Goal: Information Seeking & Learning: Learn about a topic

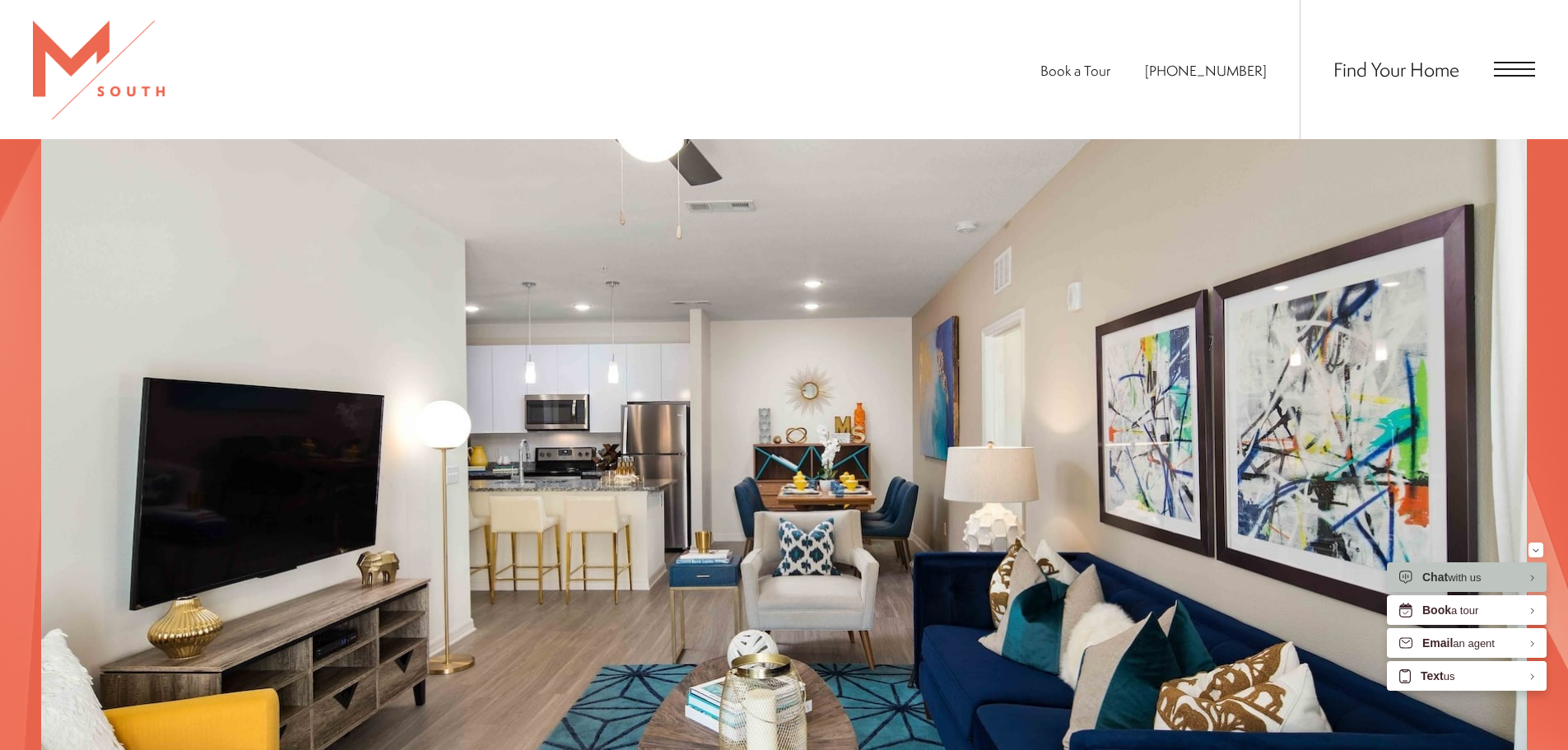
scroll to position [1479, 0]
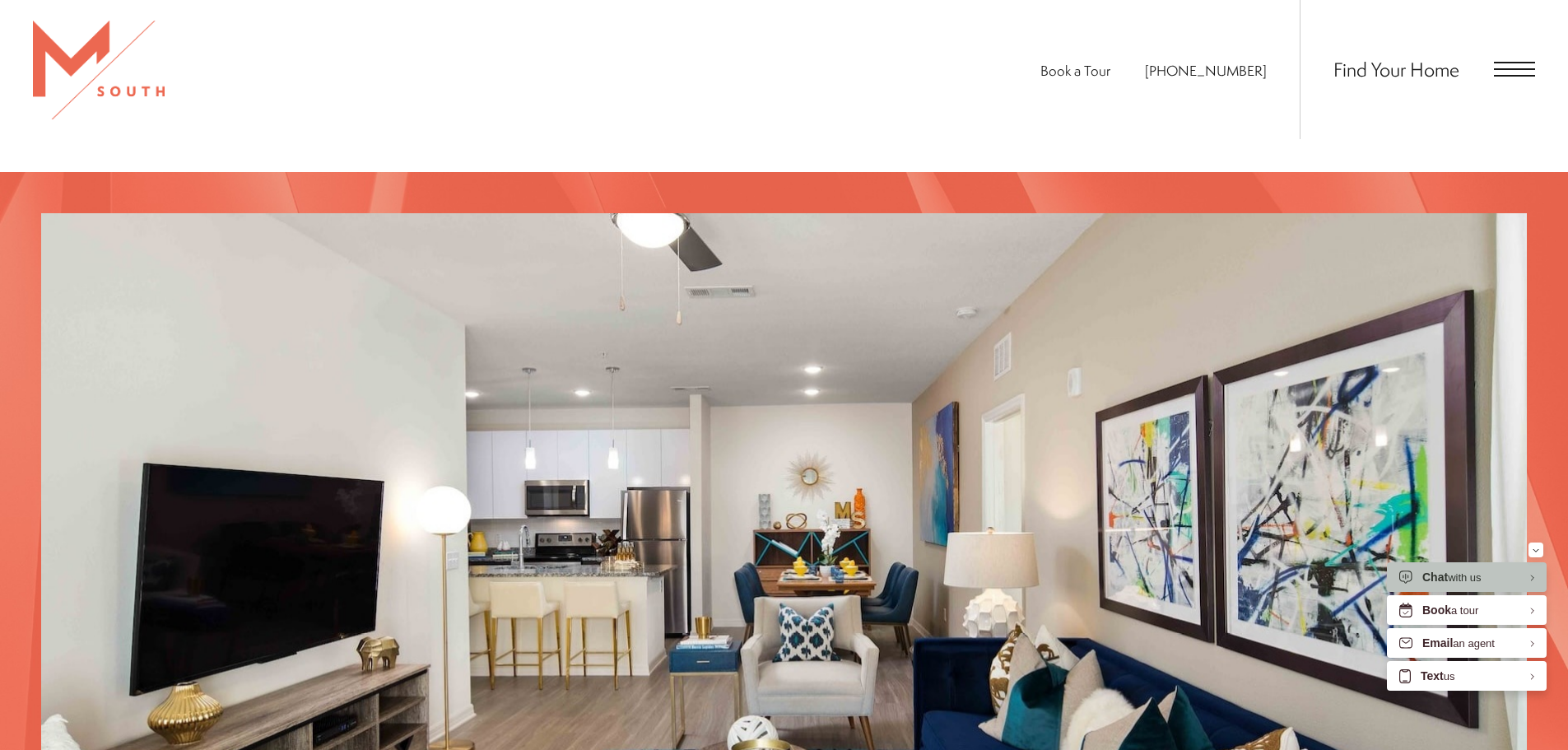
click at [1511, 42] on div "Find Your Home" at bounding box center [1417, 69] width 235 height 139
click at [1516, 57] on div "Find Your Home" at bounding box center [1417, 69] width 235 height 139
click at [1516, 67] on span "Open Menu" at bounding box center [1515, 69] width 42 height 15
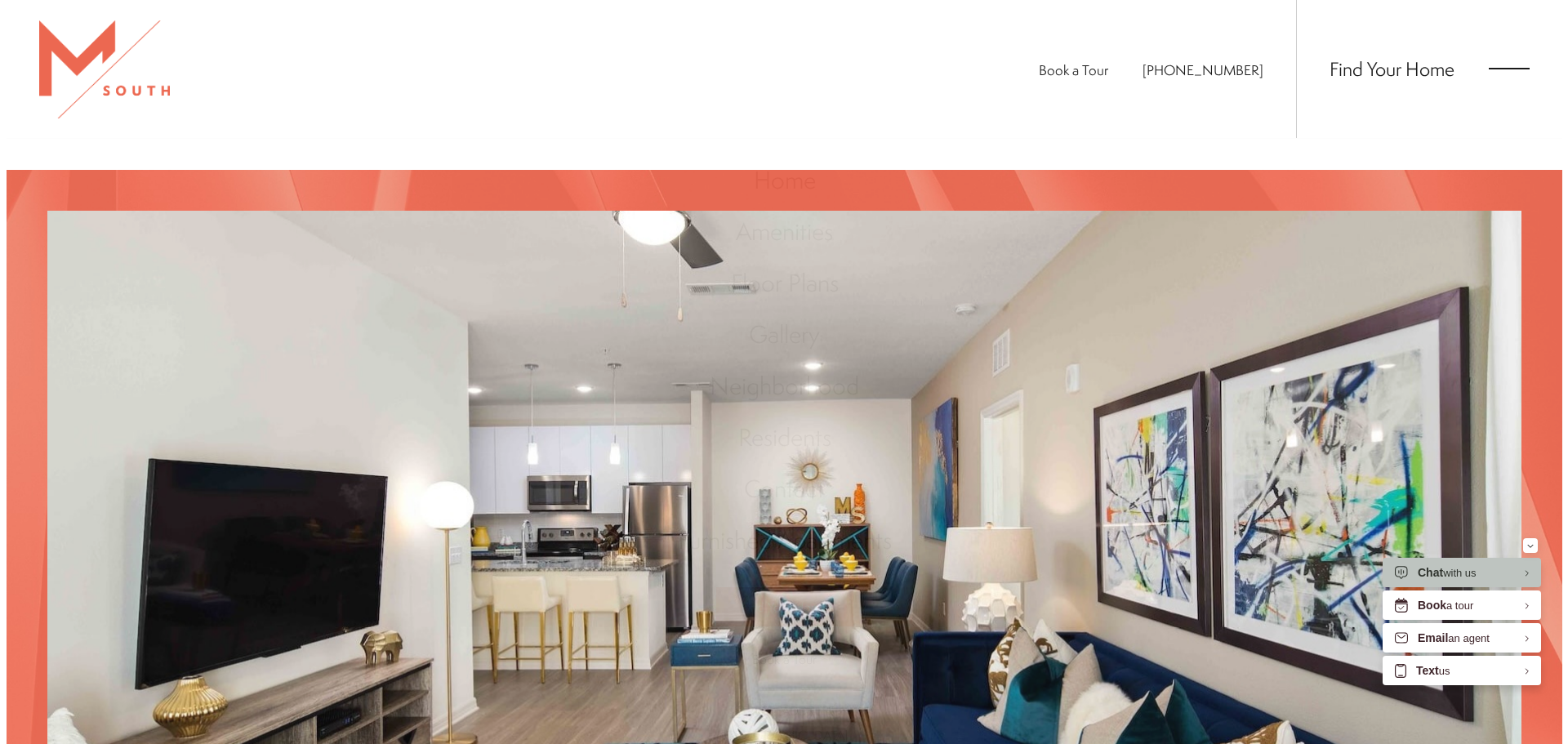
scroll to position [0, 0]
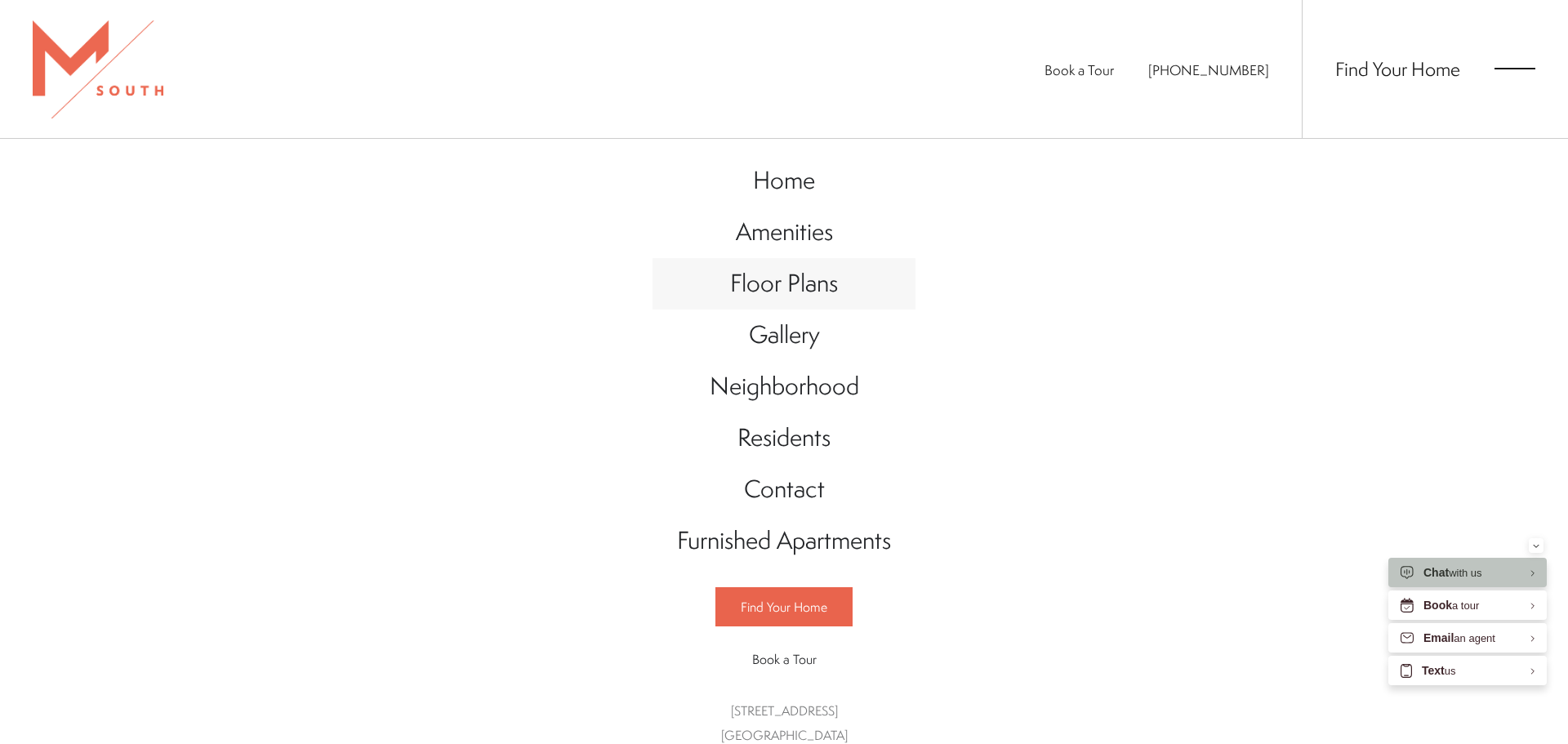
click at [813, 280] on span "Floor Plans" at bounding box center [784, 283] width 108 height 34
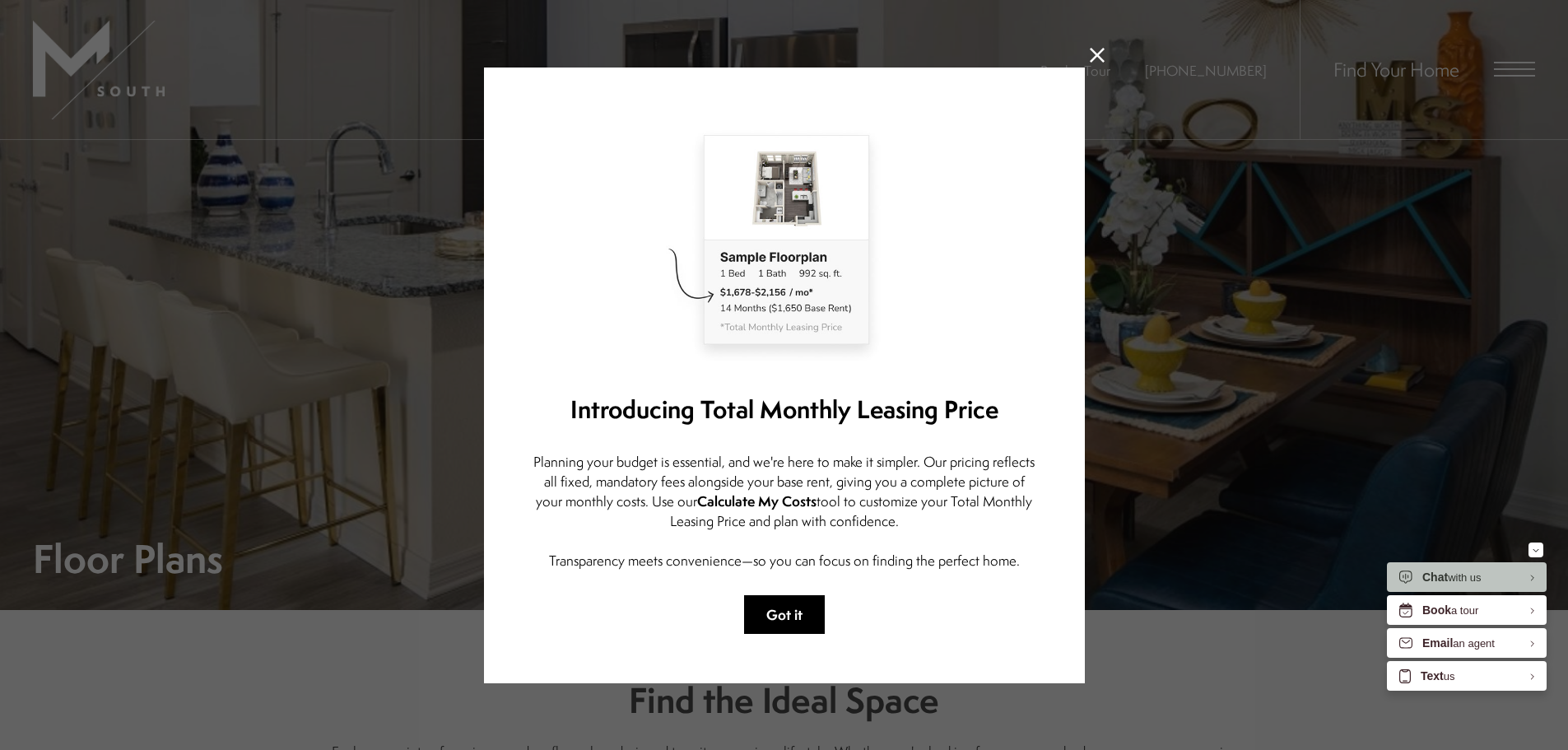
click at [786, 619] on button "Got it" at bounding box center [784, 614] width 81 height 39
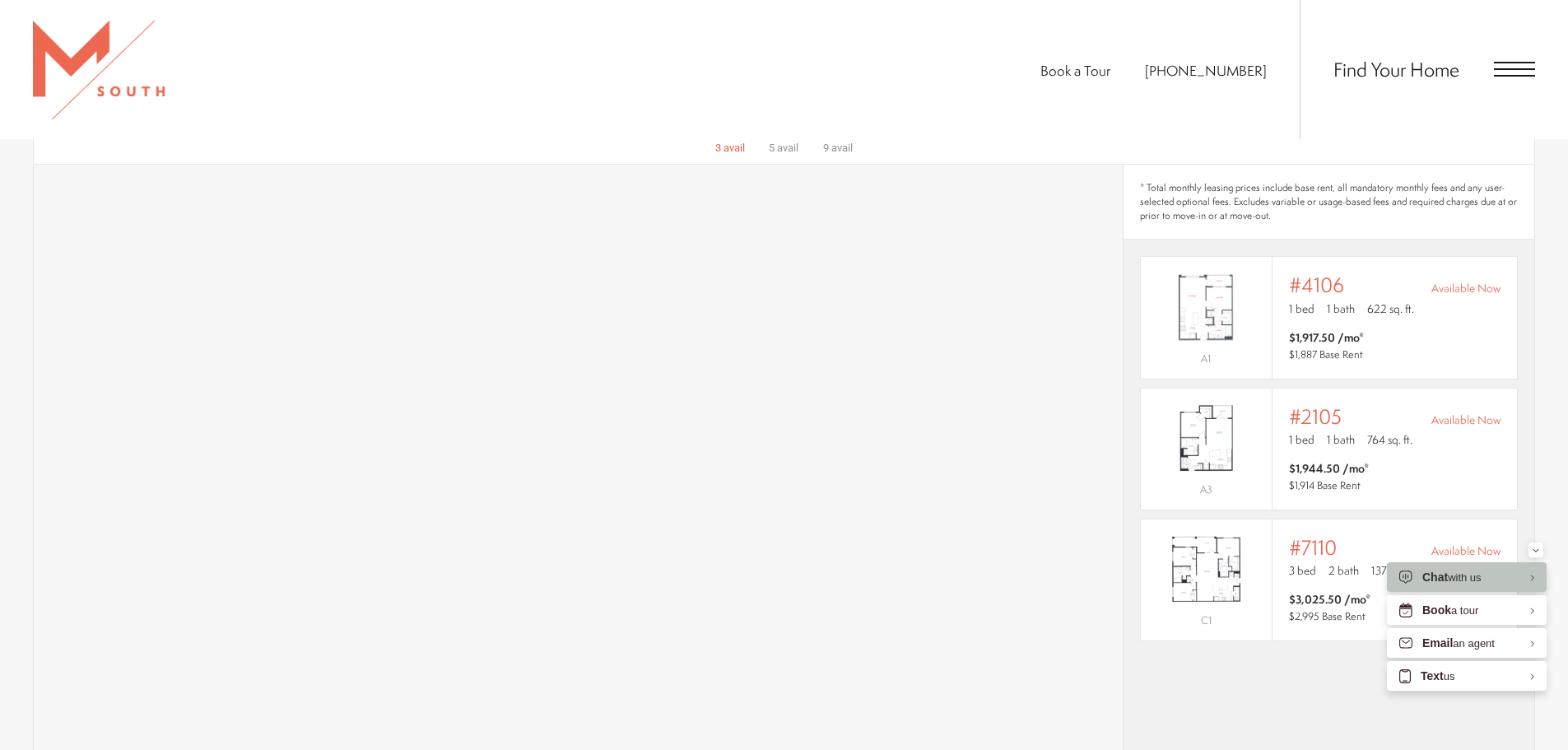
scroll to position [823, 0]
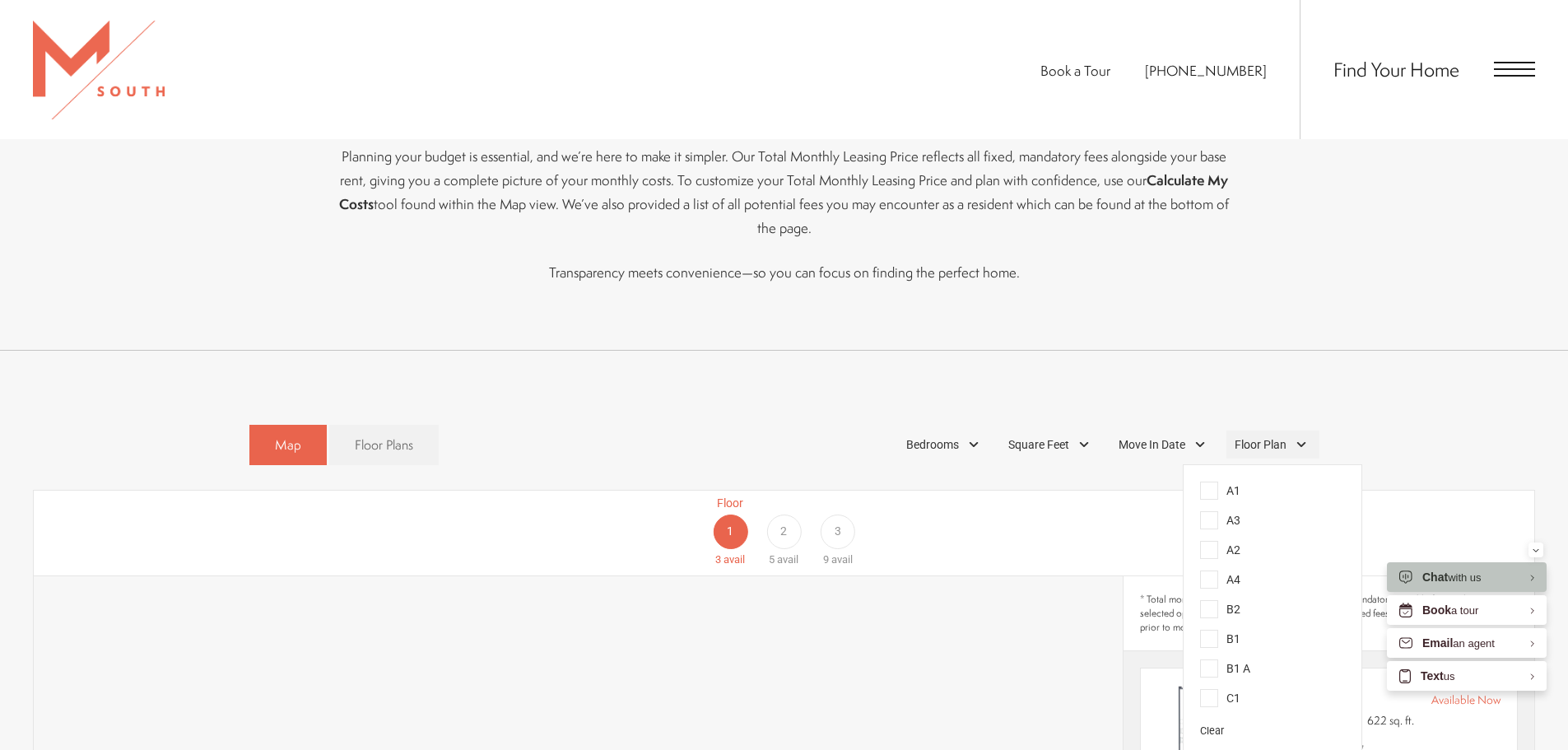
click at [1258, 437] on span "Floor Plan" at bounding box center [1260, 445] width 52 height 17
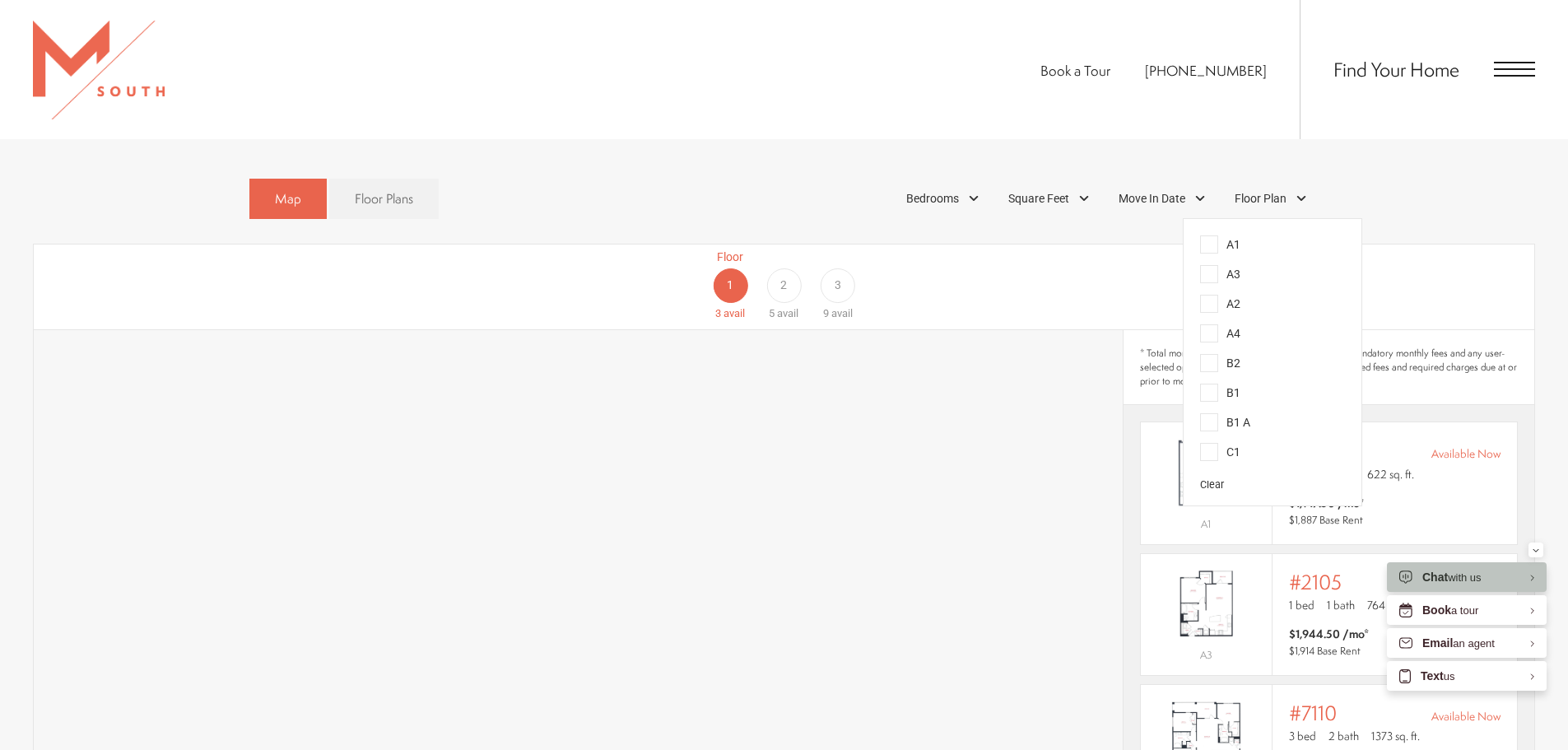
scroll to position [1070, 0]
click at [392, 189] on span "Floor Plans" at bounding box center [384, 198] width 58 height 19
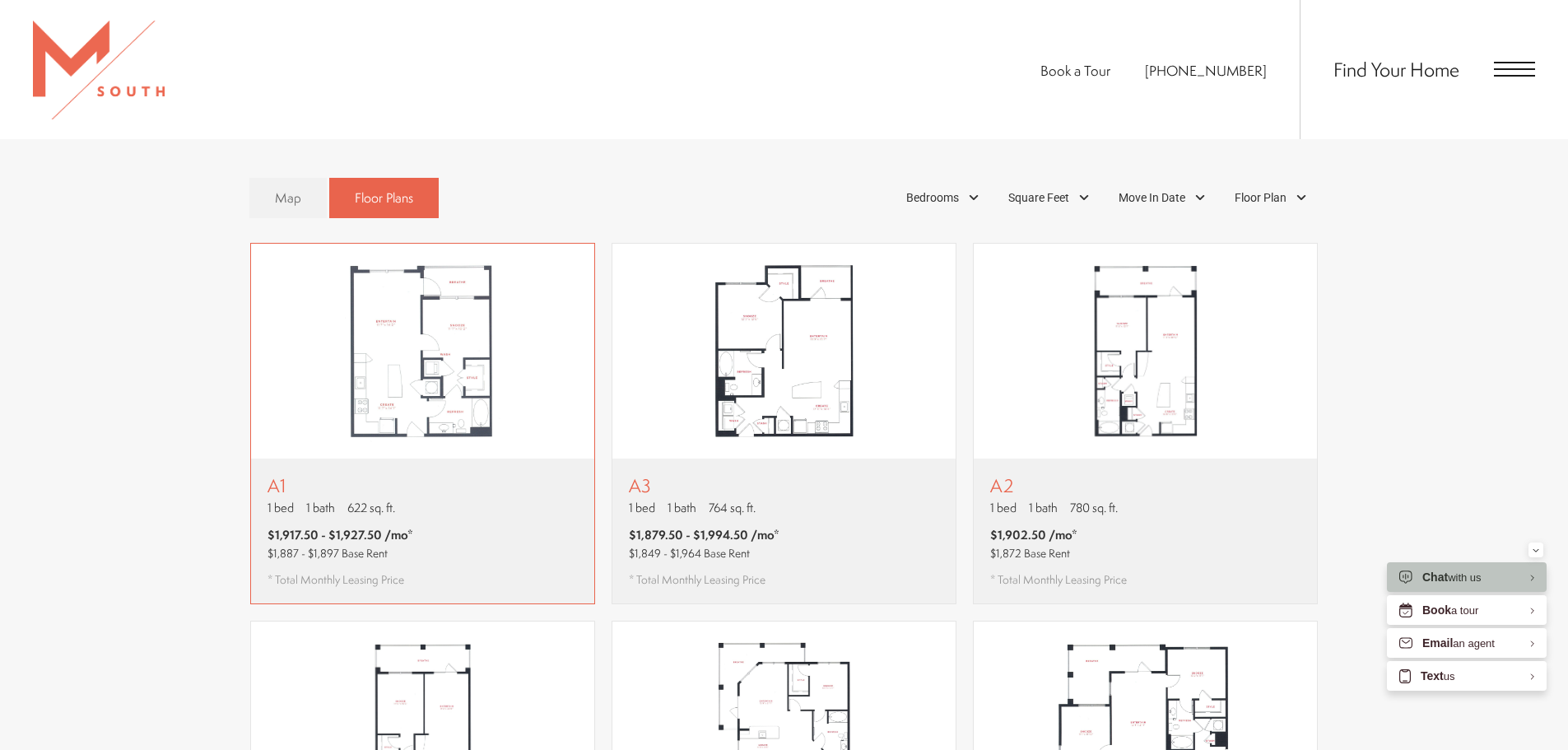
click at [438, 313] on img "View floor plan A1" at bounding box center [422, 351] width 343 height 215
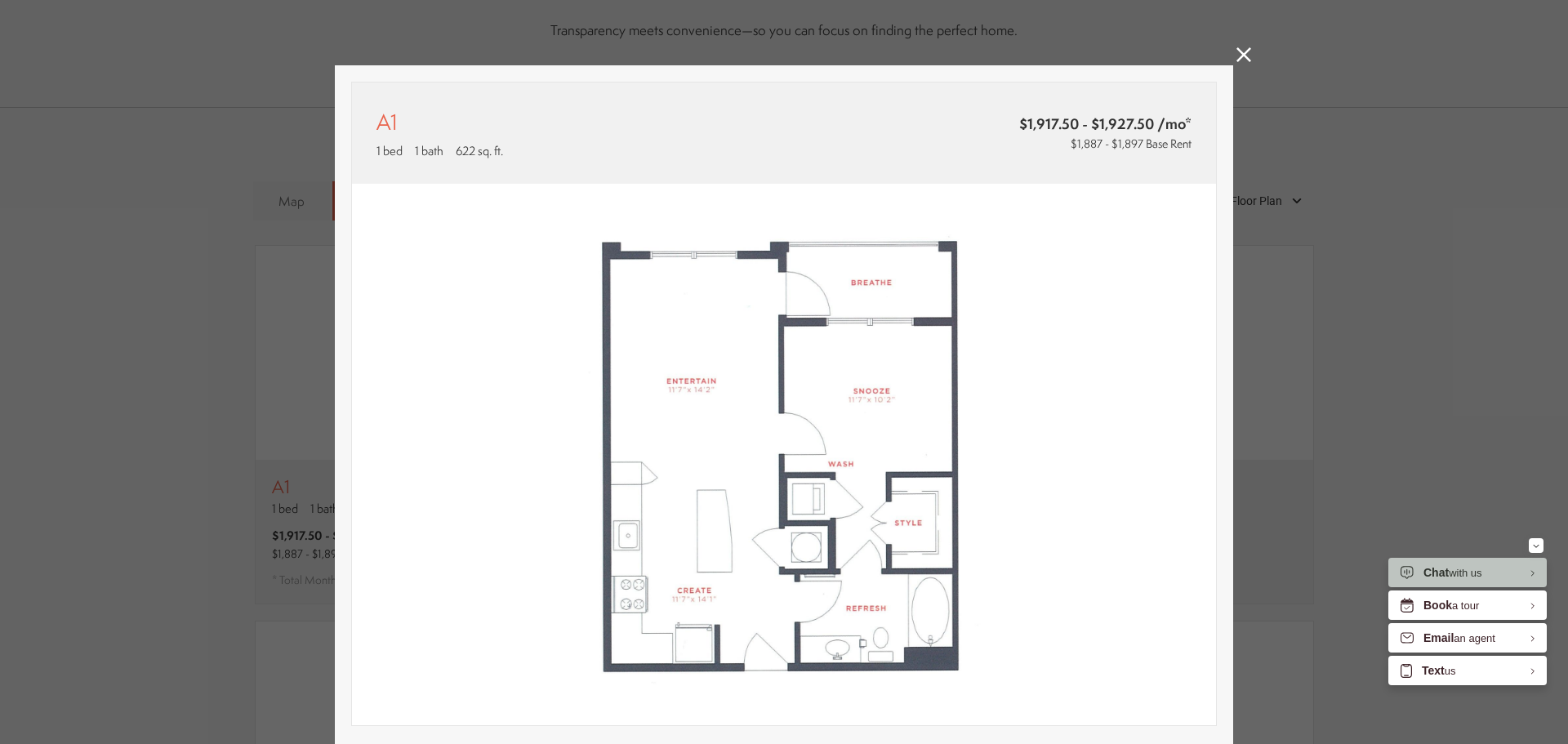
click at [1410, 320] on div "A1 1 bed 1 bath 622 sq. ft. $1,917.50 - $1,927.50 /mo* $1,887 - $1,897 Base Ren…" at bounding box center [784, 372] width 1568 height 744
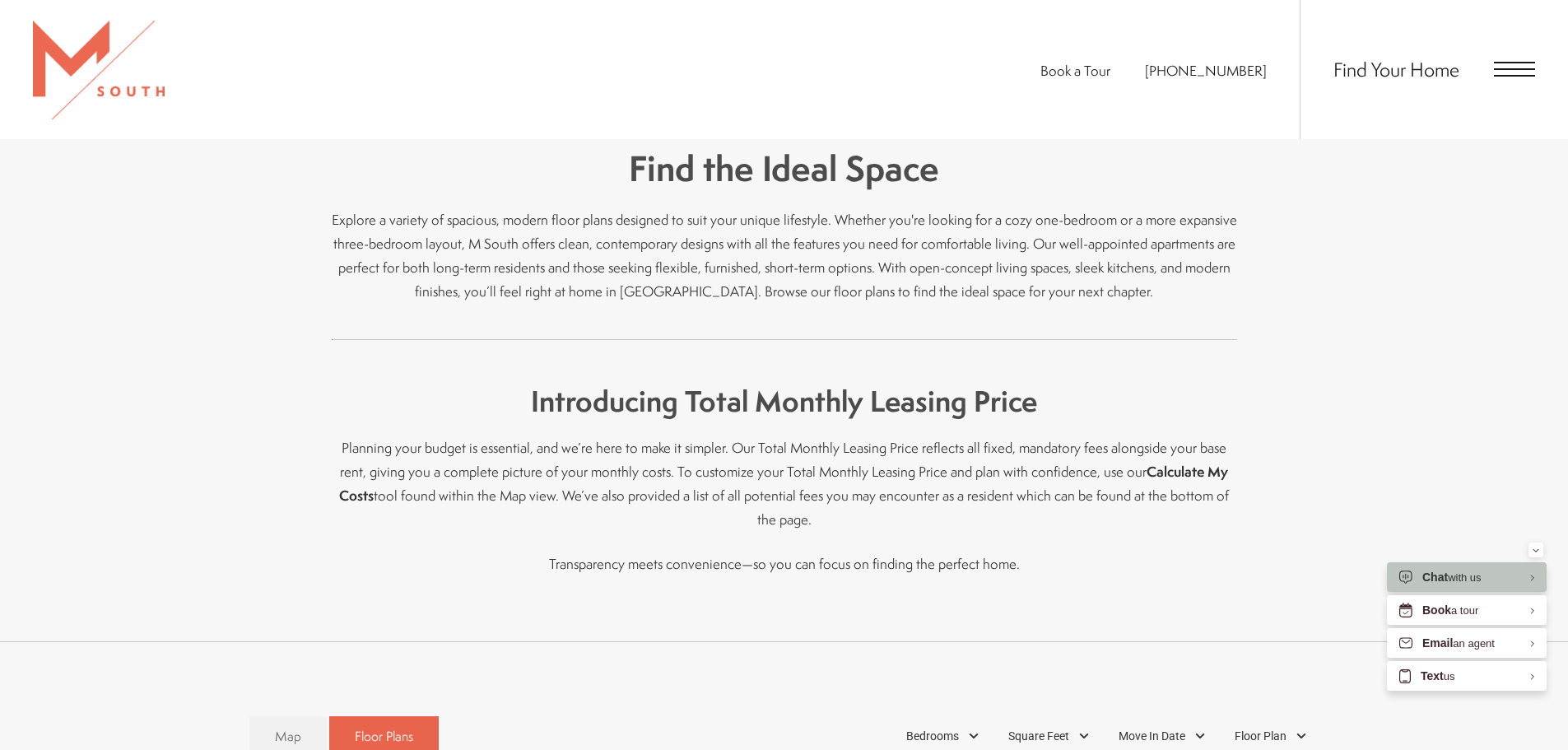
scroll to position [412, 0]
